Goal: Transaction & Acquisition: Purchase product/service

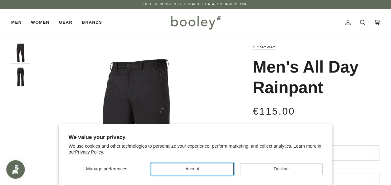
click at [186, 169] on button "Accept" at bounding box center [192, 169] width 83 height 12
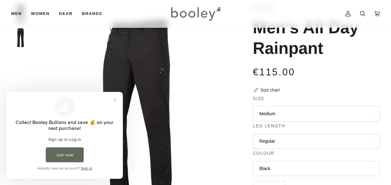
scroll to position [25, 0]
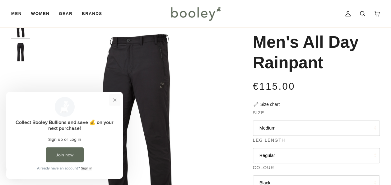
click at [113, 101] on button "Close prompt" at bounding box center [114, 99] width 11 height 11
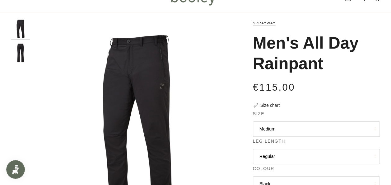
scroll to position [0, 0]
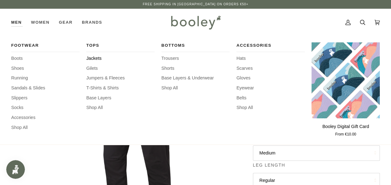
click at [99, 58] on span "Jackets" at bounding box center [120, 58] width 68 height 7
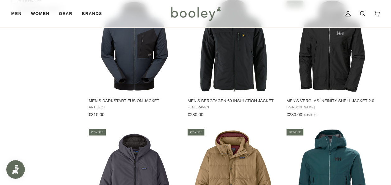
scroll to position [497, 0]
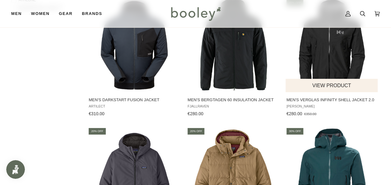
click at [320, 65] on img "Men's Verglas Infinity Shell Jacket 2.0" at bounding box center [331, 45] width 93 height 93
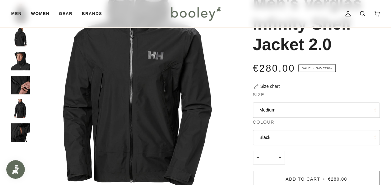
scroll to position [62, 0]
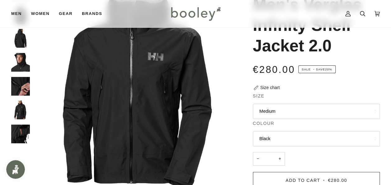
click at [21, 113] on img "Helly Hansen Men's Verglas Infinity Shell Jacket 2.0 - Booley Galway" at bounding box center [20, 109] width 19 height 19
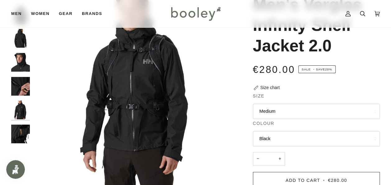
click at [17, 134] on img "Helly Hansen Men's Verglas Infinity Shell Jacket 2.0 - Booley Galway" at bounding box center [20, 133] width 19 height 19
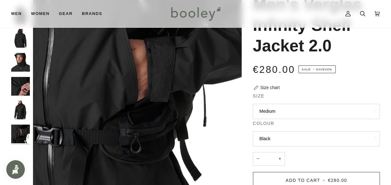
click at [23, 88] on img "Helly Hansen Men's Verglas Infinity Shell Jacket 2.0 - Booley Galway" at bounding box center [20, 86] width 19 height 19
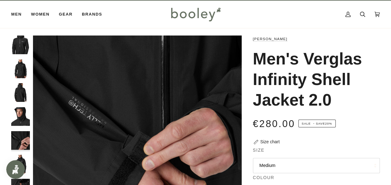
scroll to position [0, 0]
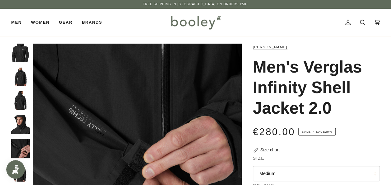
drag, startPoint x: 258, startPoint y: 63, endPoint x: 337, endPoint y: 99, distance: 87.1
click at [337, 99] on h1 "Men's Verglas Infinity Shell Jacket 2.0" at bounding box center [314, 88] width 122 height 62
copy h1 "Men's Verglas Infinity Shell Jacket 2.0"
